Goal: Information Seeking & Learning: Learn about a topic

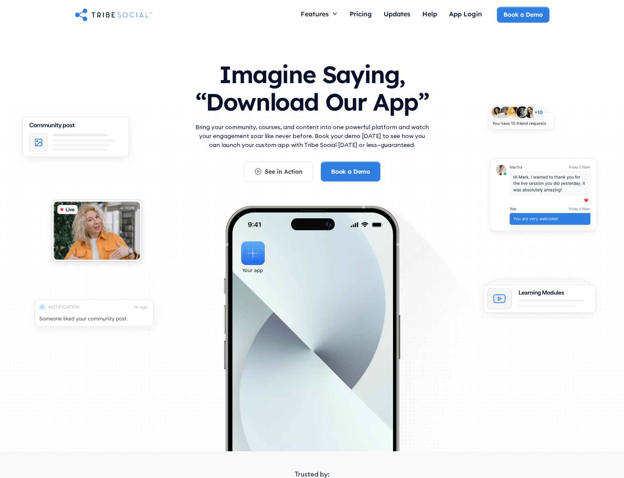
click at [228, 72] on h1 "Imagine Saying, “Download Our App”" at bounding box center [312, 86] width 237 height 66
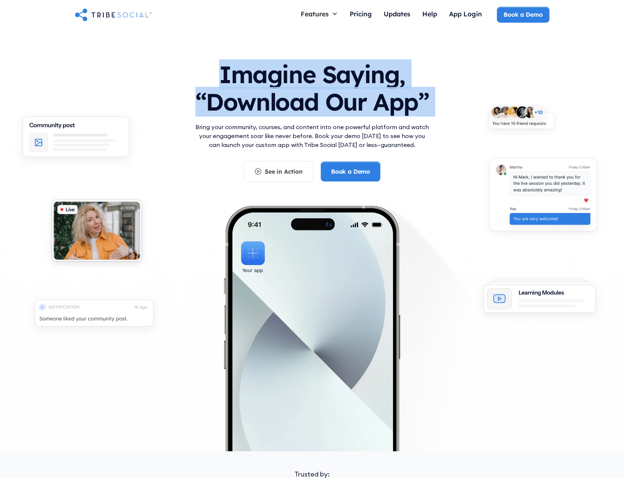
drag, startPoint x: 228, startPoint y: 72, endPoint x: 250, endPoint y: 97, distance: 33.2
click at [250, 97] on h1 "Imagine Saying, “Download Our App”" at bounding box center [312, 86] width 237 height 66
click at [250, 111] on h1 "Imagine Saying, “Download Our App”" at bounding box center [312, 86] width 237 height 66
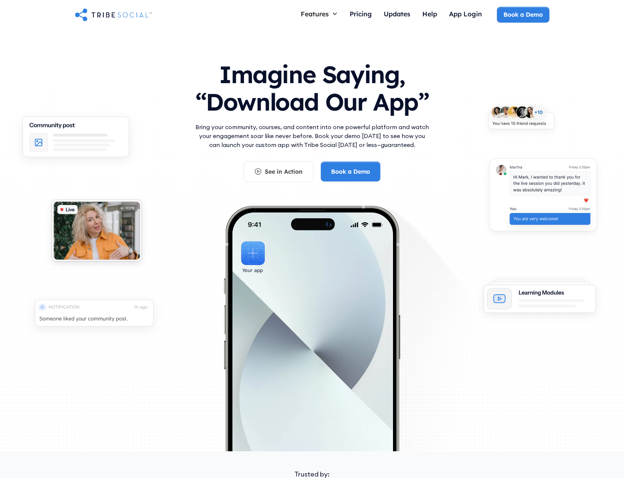
click at [395, 165] on div "See in Action Book a Demo" at bounding box center [312, 171] width 237 height 21
click at [286, 171] on div "See in Action" at bounding box center [284, 171] width 38 height 8
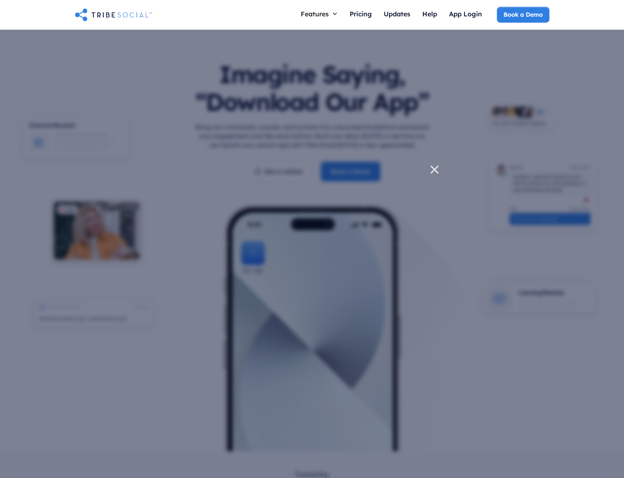
click at [432, 348] on div at bounding box center [312, 239] width 624 height 478
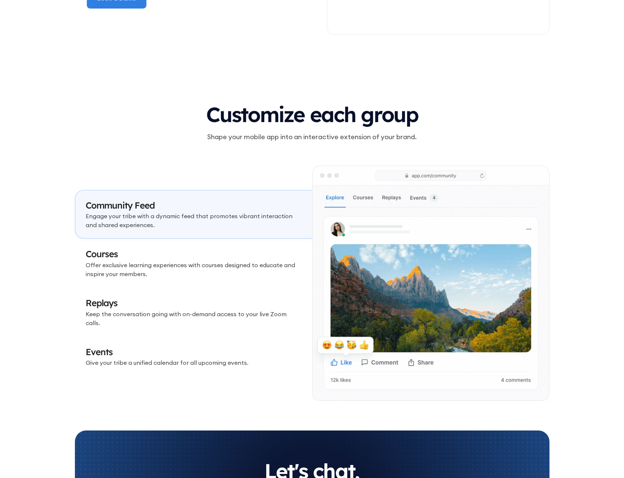
scroll to position [2151, 0]
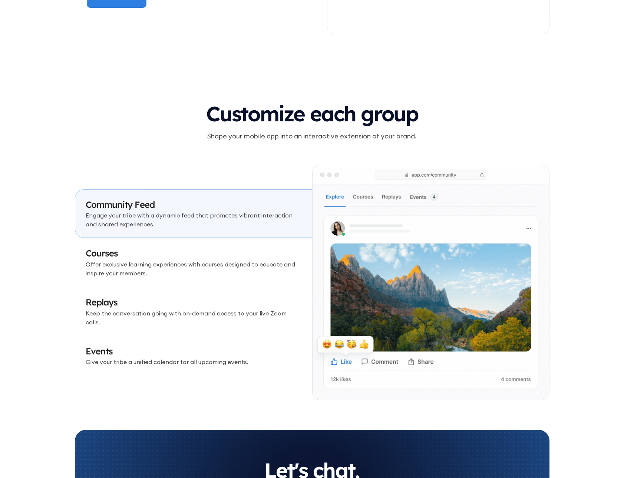
click at [248, 228] on p "Engage your tribe with a dynamic feed that promotes vibrant interaction and sha…" at bounding box center [194, 220] width 216 height 18
click at [238, 264] on p "Offer exclusive learning experiences with courses designed to educate and inspi…" at bounding box center [194, 269] width 216 height 18
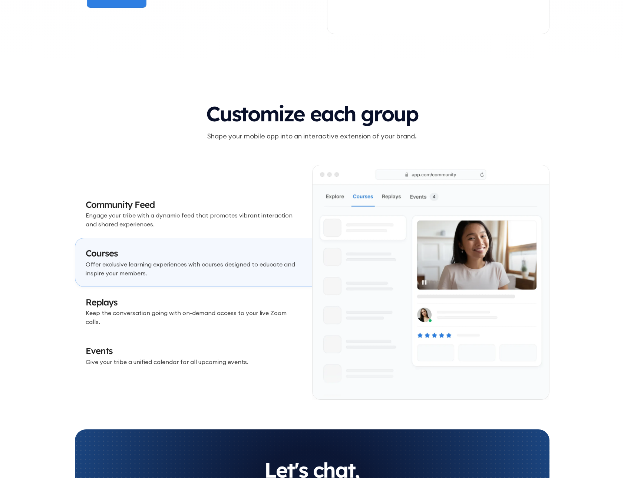
click at [227, 237] on link "Community Feed Engage your tribe with a dynamic feed that promotes vibrant inte…" at bounding box center [193, 213] width 237 height 49
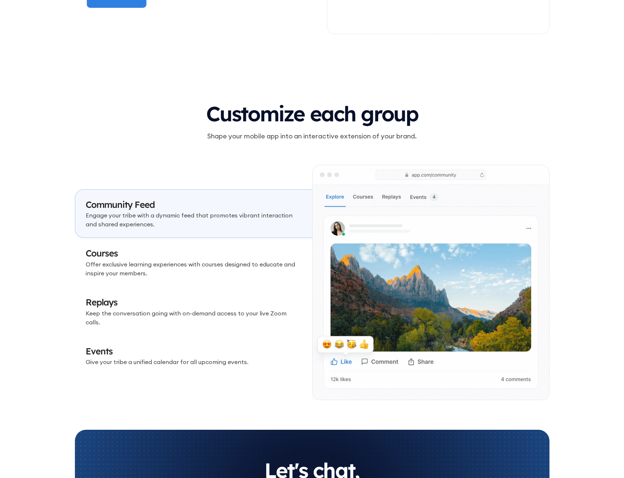
click at [223, 266] on p "Offer exclusive learning experiences with courses designed to educate and inspi…" at bounding box center [194, 269] width 216 height 18
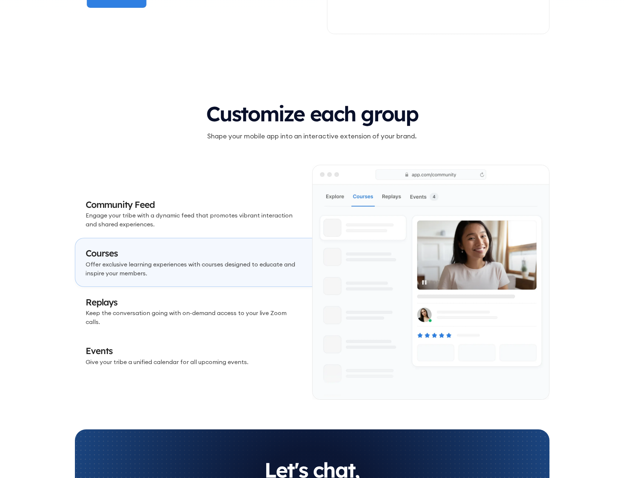
click at [218, 314] on p "Keep the conversation going with on-demand access to your live Zoom calls." at bounding box center [194, 317] width 216 height 18
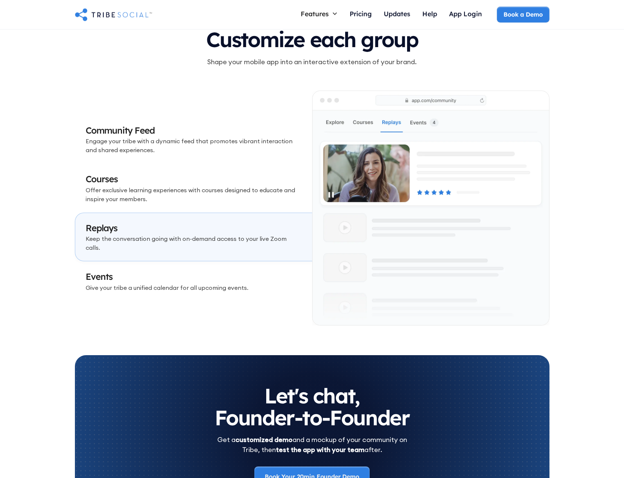
click at [237, 283] on p "Give your tribe a unified calendar for all upcoming events." at bounding box center [194, 287] width 216 height 9
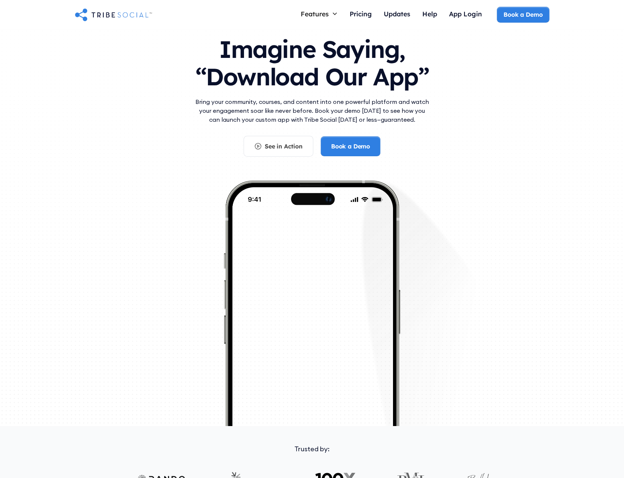
scroll to position [0, 0]
